Goal: Find specific page/section: Find specific page/section

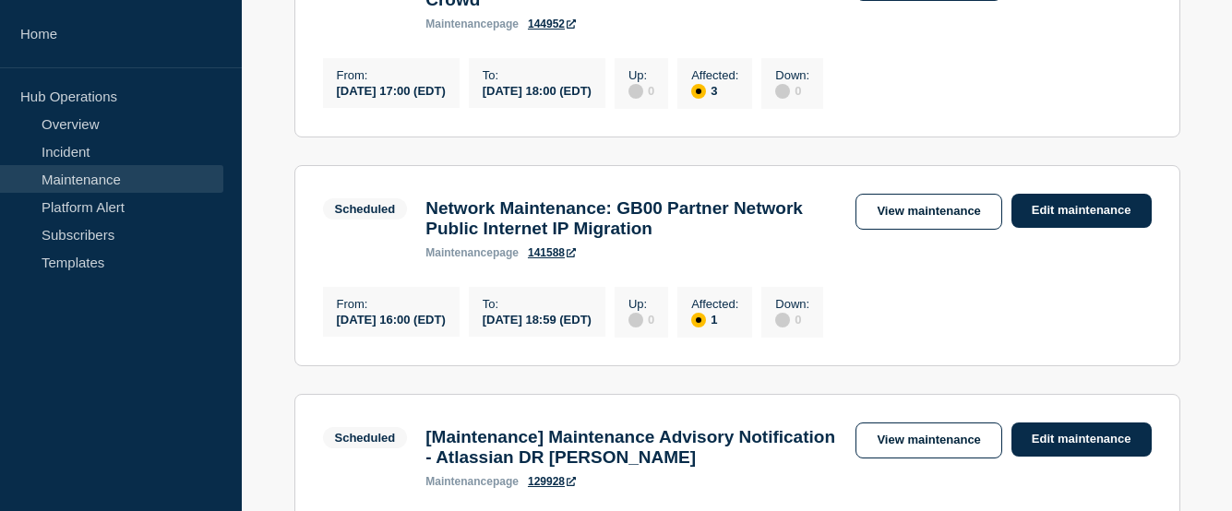
scroll to position [606, 0]
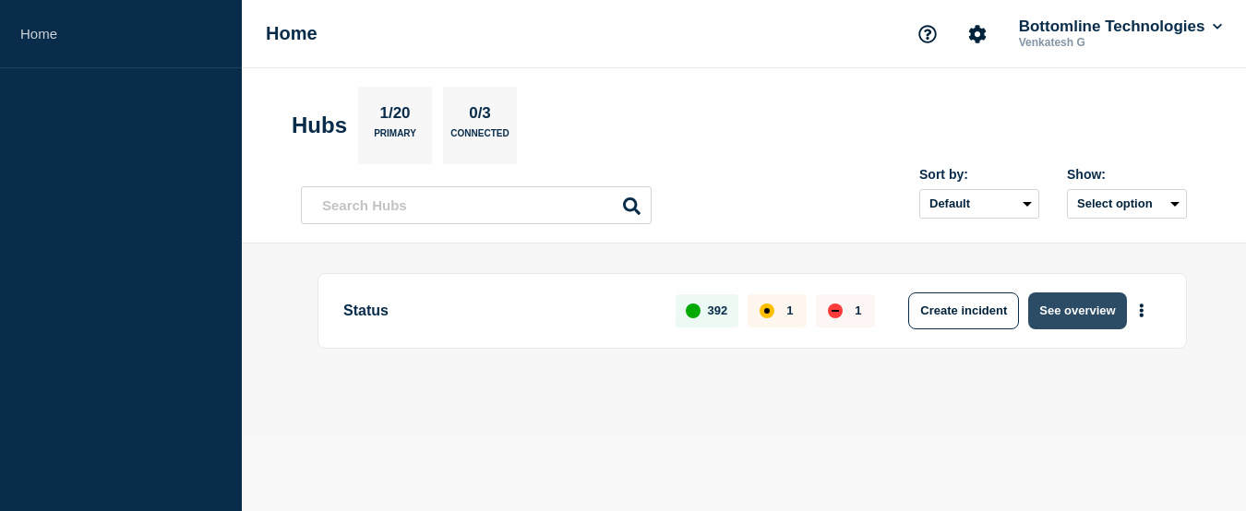
drag, startPoint x: 1066, startPoint y: 306, endPoint x: 1082, endPoint y: 328, distance: 26.9
click at [1066, 306] on button "See overview" at bounding box center [1077, 311] width 98 height 37
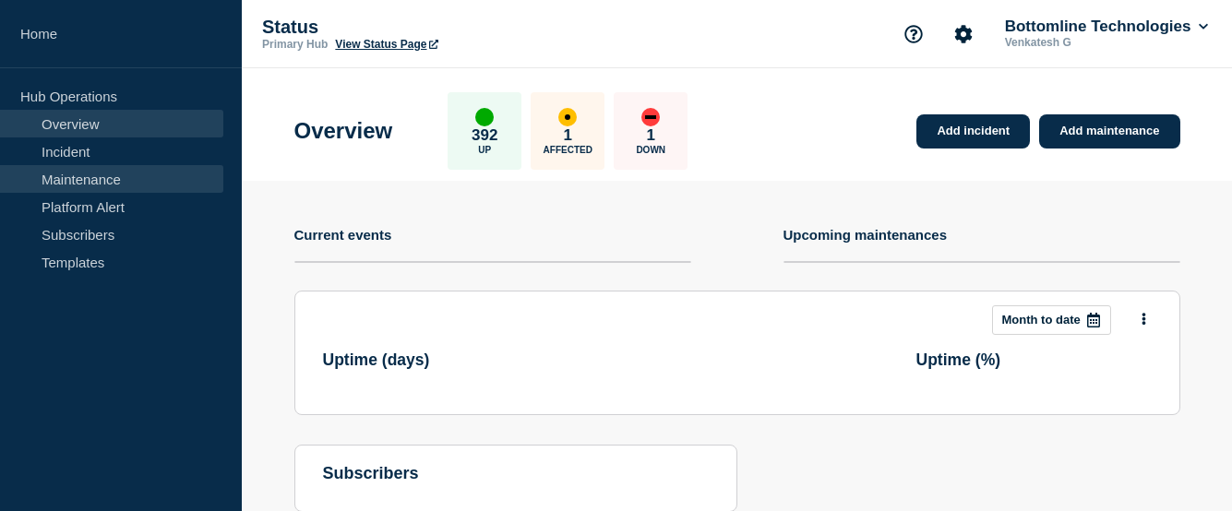
click at [103, 177] on link "Maintenance" at bounding box center [111, 179] width 223 height 28
